Goal: Navigation & Orientation: Find specific page/section

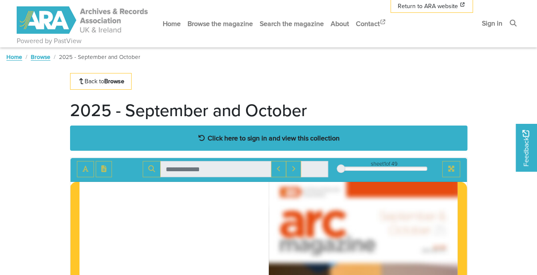
click at [270, 139] on strong "Click here to sign in and view this collection" at bounding box center [274, 137] width 132 height 9
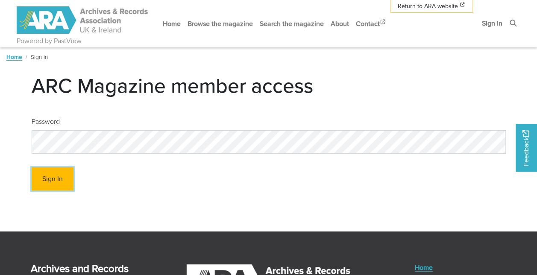
click at [67, 178] on button "Sign In" at bounding box center [53, 180] width 42 height 24
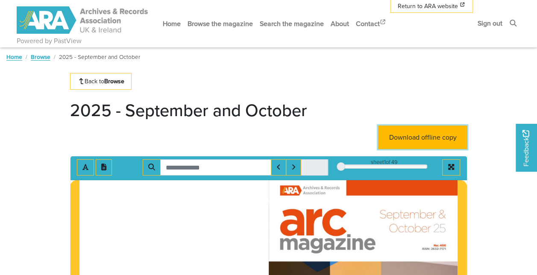
click at [427, 133] on link "Download offline copy" at bounding box center [422, 138] width 89 height 24
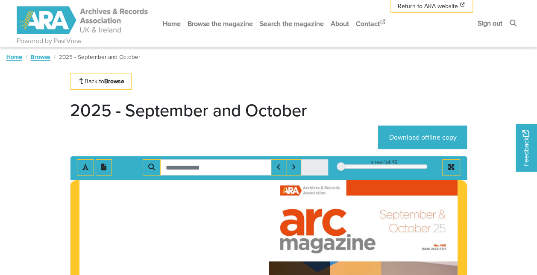
click at [121, 81] on strong "Browse" at bounding box center [114, 81] width 20 height 9
click at [39, 56] on link "Browse" at bounding box center [41, 57] width 20 height 9
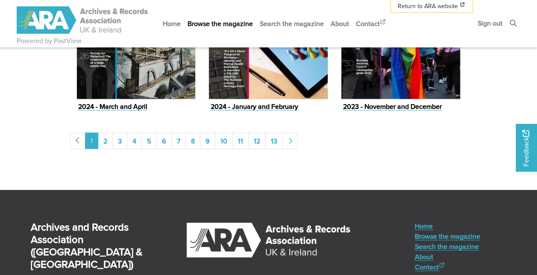
scroll to position [989, 0]
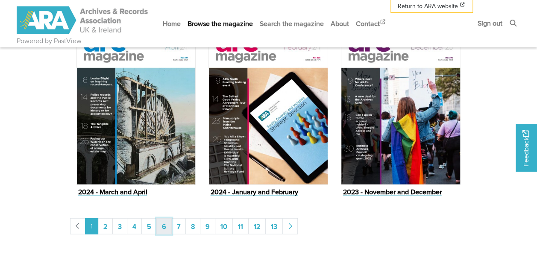
click at [166, 226] on link "6" at bounding box center [163, 226] width 15 height 16
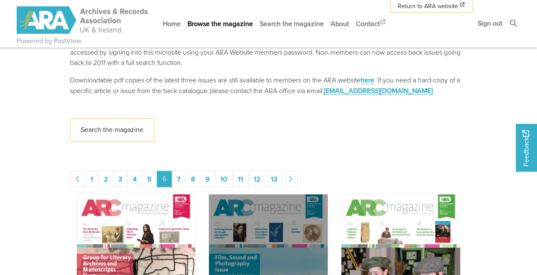
scroll to position [214, 0]
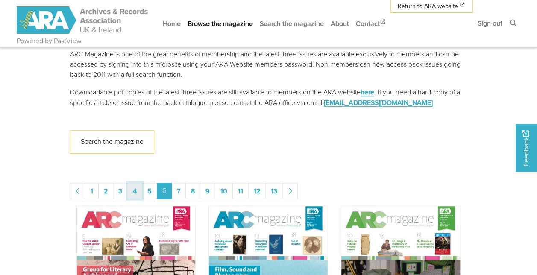
click at [132, 191] on link "4" at bounding box center [134, 191] width 15 height 16
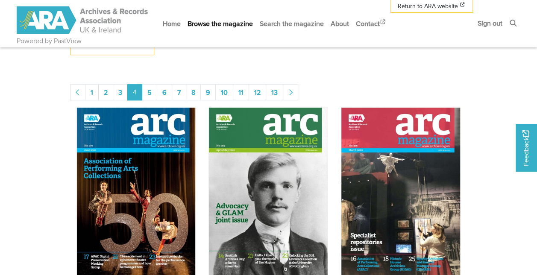
scroll to position [299, 0]
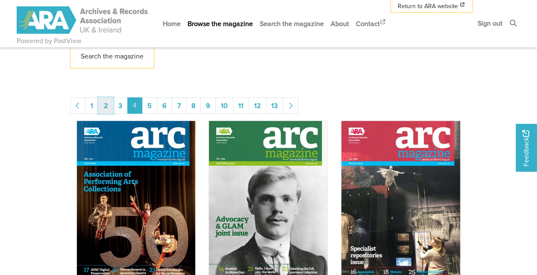
click at [108, 109] on link "2" at bounding box center [105, 105] width 15 height 16
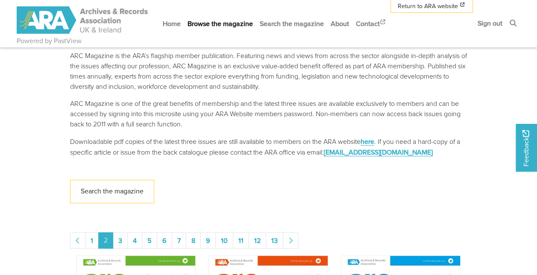
scroll to position [214, 0]
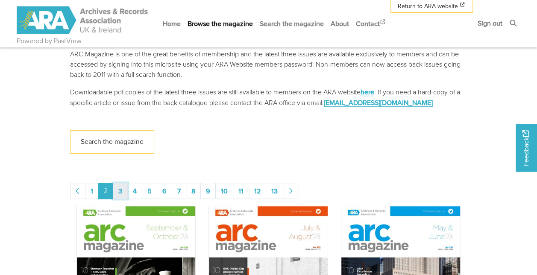
click at [121, 189] on link "3" at bounding box center [120, 191] width 15 height 16
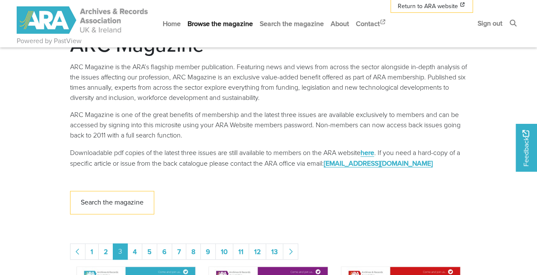
scroll to position [214, 0]
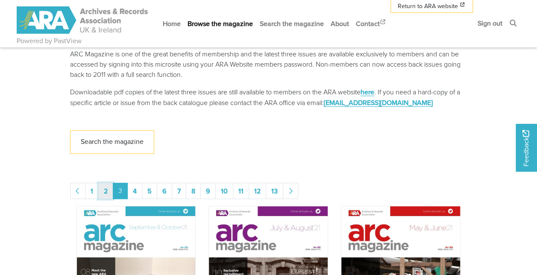
click at [102, 188] on link "2" at bounding box center [105, 191] width 15 height 16
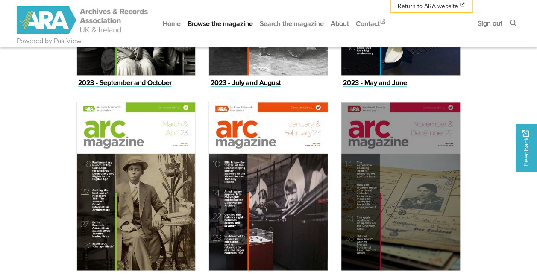
scroll to position [342, 0]
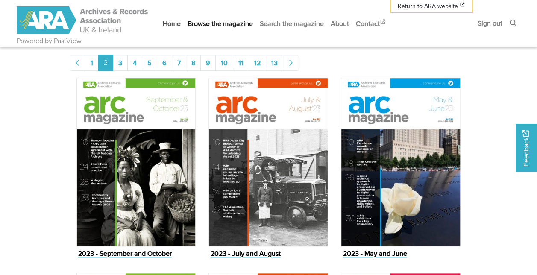
click at [168, 26] on link "Home" at bounding box center [171, 23] width 25 height 23
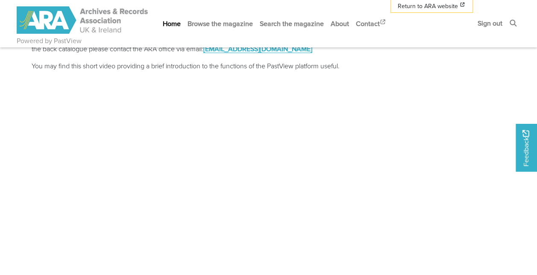
scroll to position [214, 0]
